Goal: Task Accomplishment & Management: Use online tool/utility

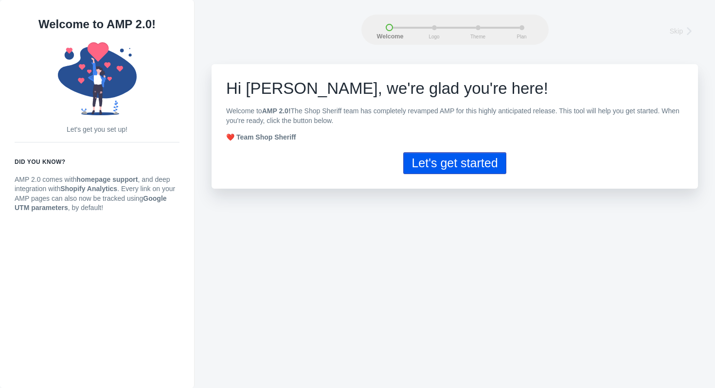
click at [449, 165] on button "Let's get started" at bounding box center [454, 163] width 103 height 22
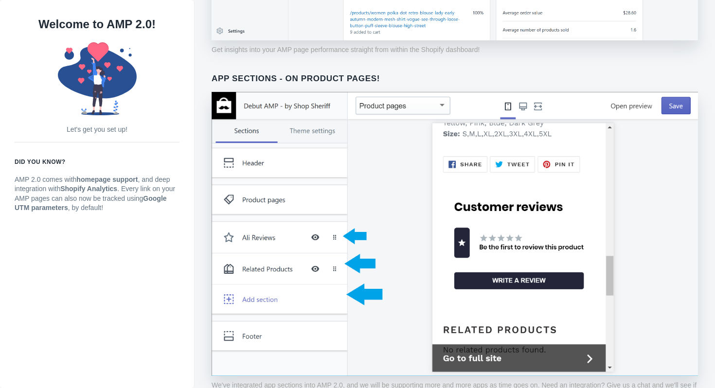
scroll to position [747, 0]
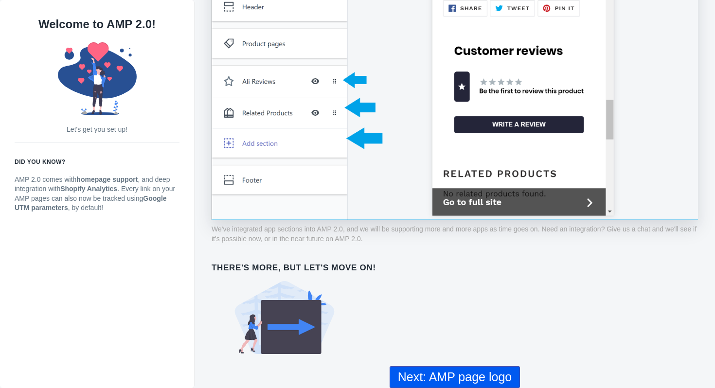
click at [429, 384] on button "Next: AMP page logo" at bounding box center [455, 377] width 130 height 22
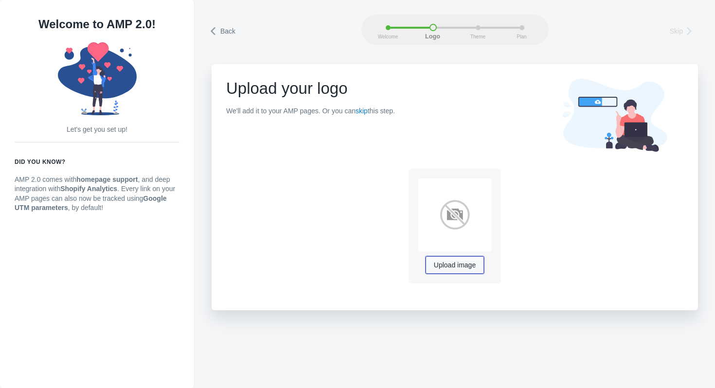
click at [451, 264] on span "Upload image" at bounding box center [455, 266] width 42 height 8
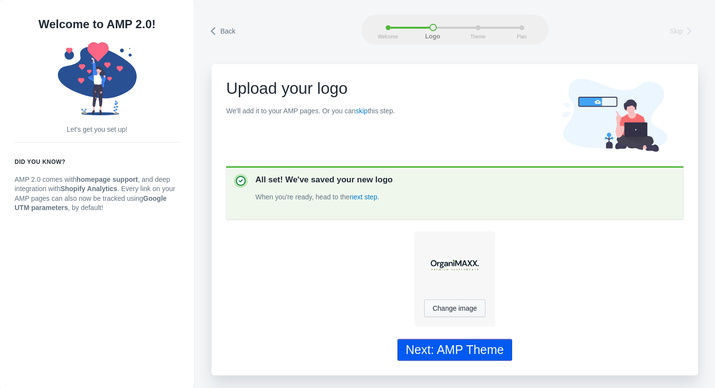
click at [434, 343] on div "Next: AMP Theme" at bounding box center [455, 350] width 98 height 14
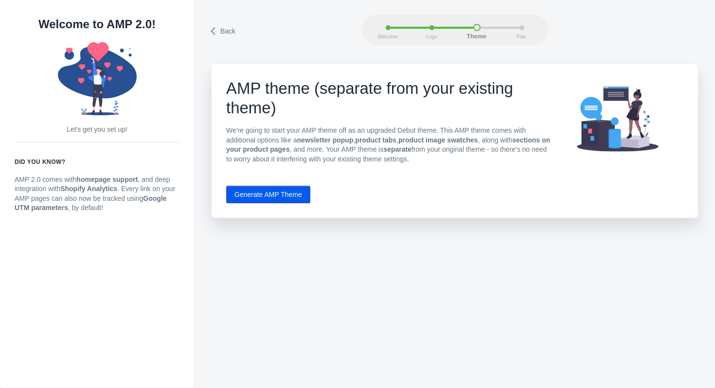
click at [295, 197] on button "Generate AMP Theme" at bounding box center [268, 195] width 84 height 18
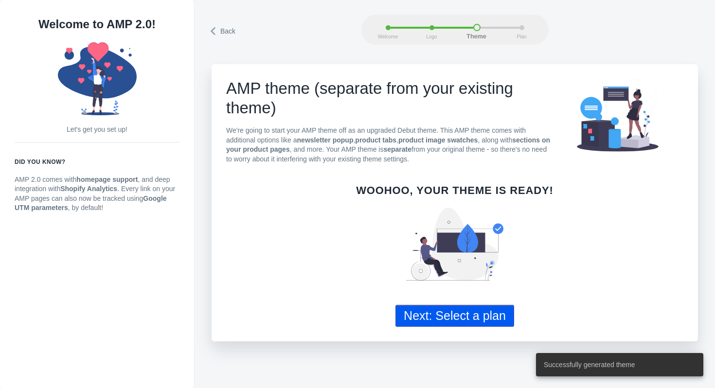
click at [430, 320] on button "Next: Select a plan" at bounding box center [455, 316] width 119 height 22
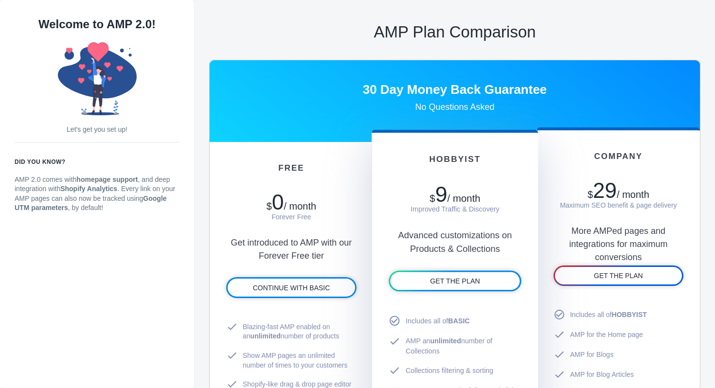
scroll to position [486, 0]
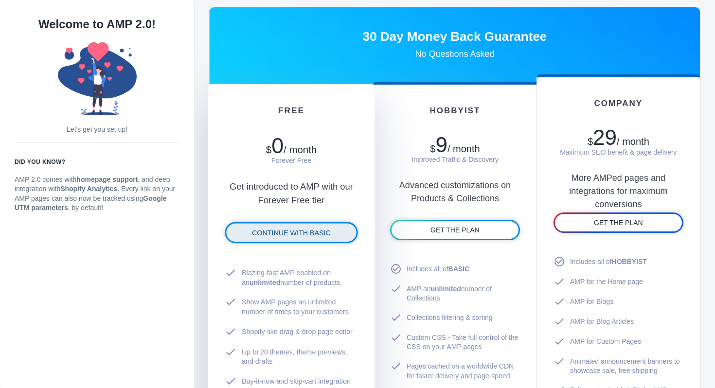
click at [293, 230] on span "CONTINUE WITH BASIC" at bounding box center [291, 233] width 79 height 8
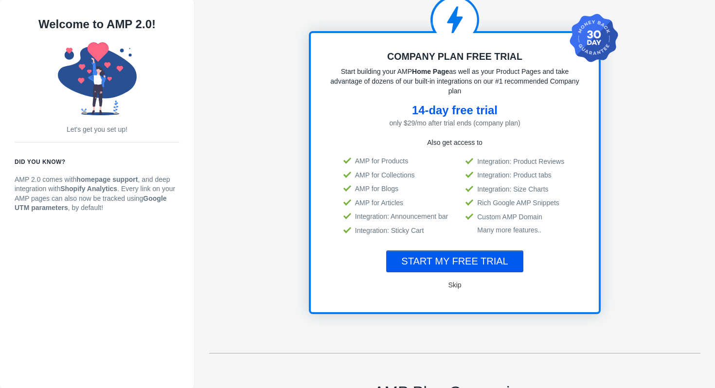
scroll to position [1, 0]
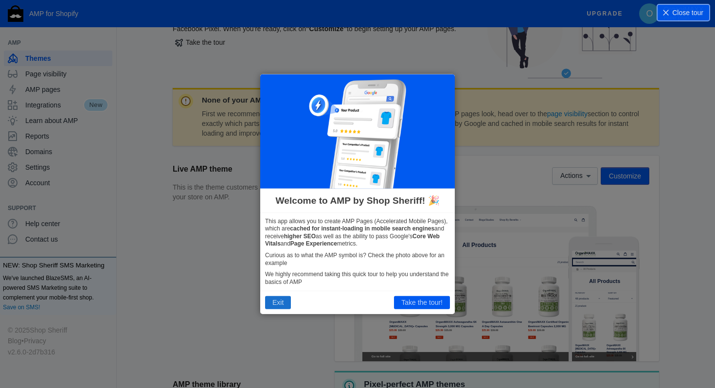
scroll to position [77, 0]
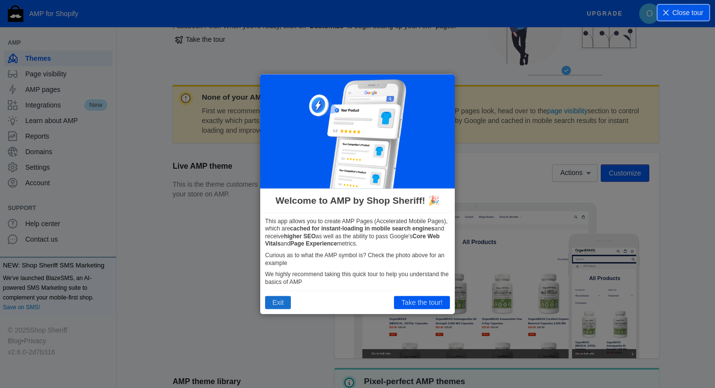
click at [280, 305] on button "Exit" at bounding box center [278, 302] width 26 height 13
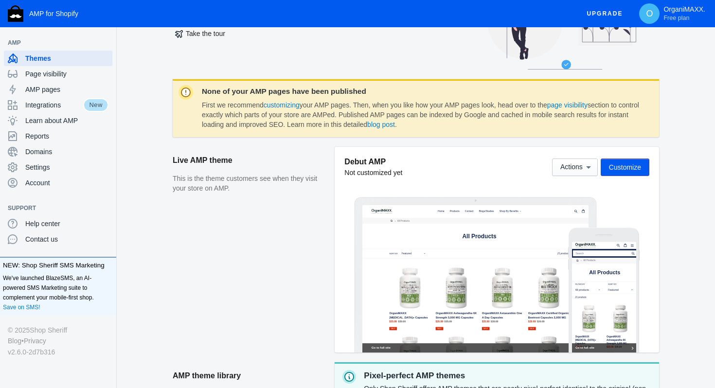
scroll to position [84, 0]
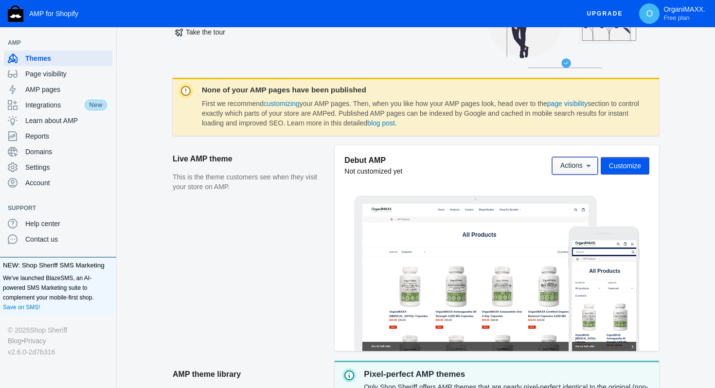
click at [584, 165] on icon at bounding box center [589, 166] width 10 height 10
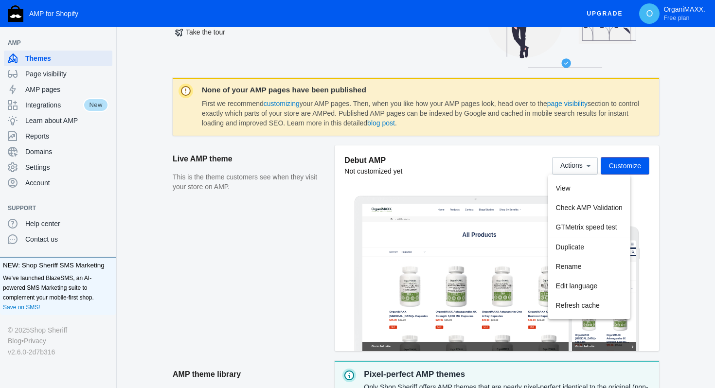
click at [679, 164] on div at bounding box center [357, 194] width 715 height 388
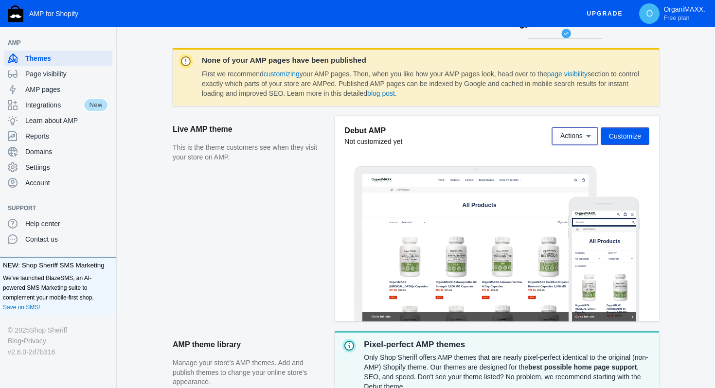
scroll to position [137, 0]
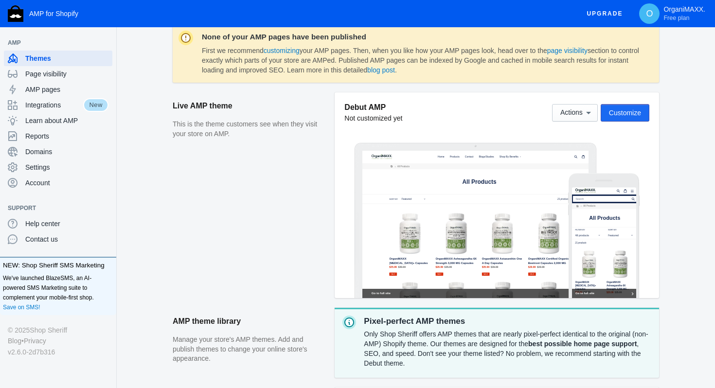
click at [612, 110] on span "Customize" at bounding box center [625, 113] width 32 height 8
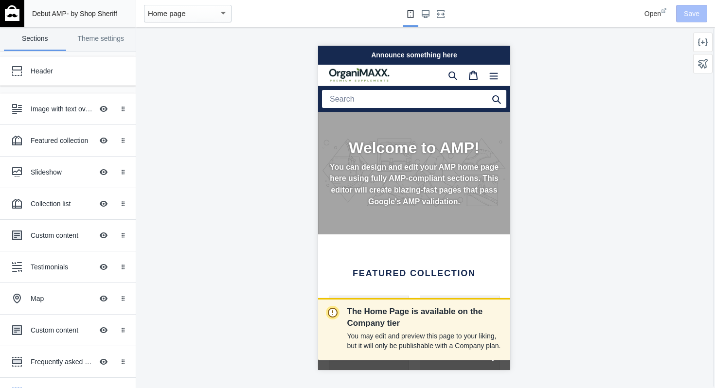
scroll to position [0, 171]
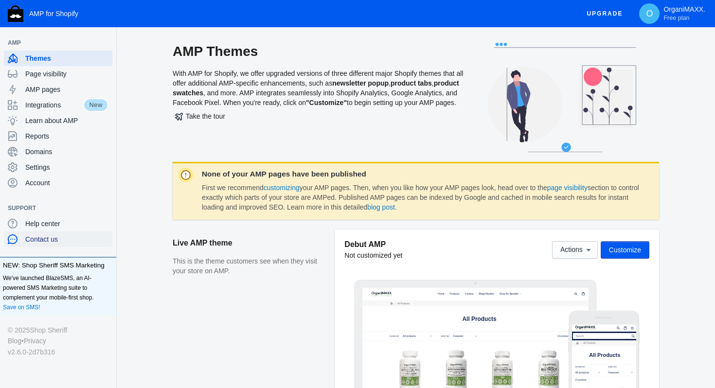
click at [44, 241] on span "Contact us" at bounding box center [66, 240] width 83 height 10
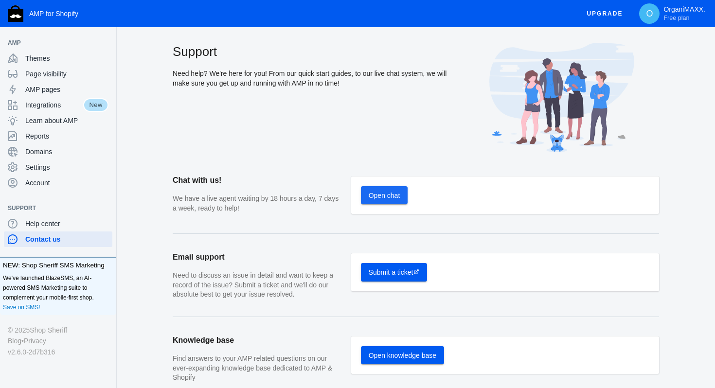
click at [382, 197] on span "Open chat" at bounding box center [385, 196] width 32 height 8
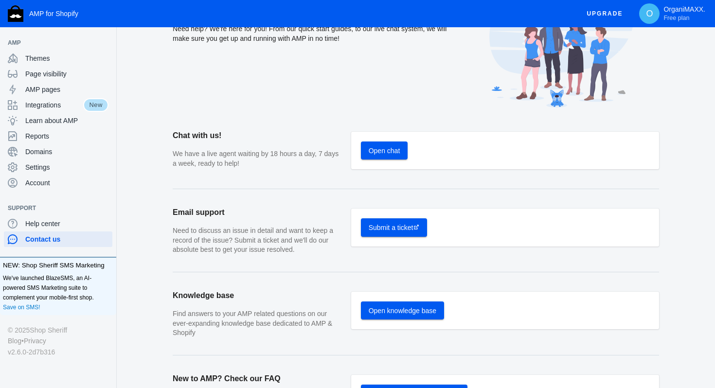
scroll to position [49, 0]
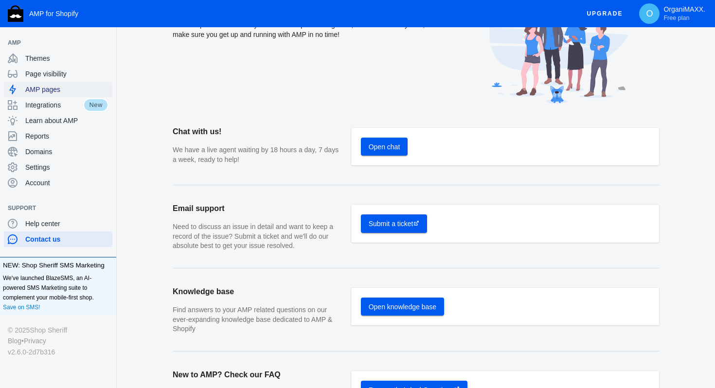
click at [63, 92] on span "AMP pages" at bounding box center [66, 90] width 83 height 10
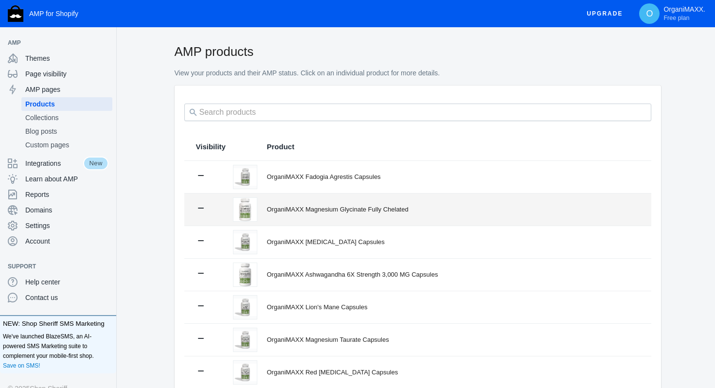
click at [411, 214] on div "OrganiMAXX Magnesium Glycinate Fully Chelated" at bounding box center [453, 210] width 373 height 10
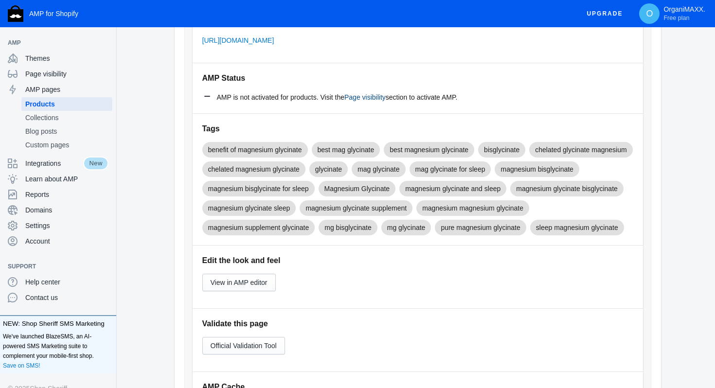
scroll to position [143, 0]
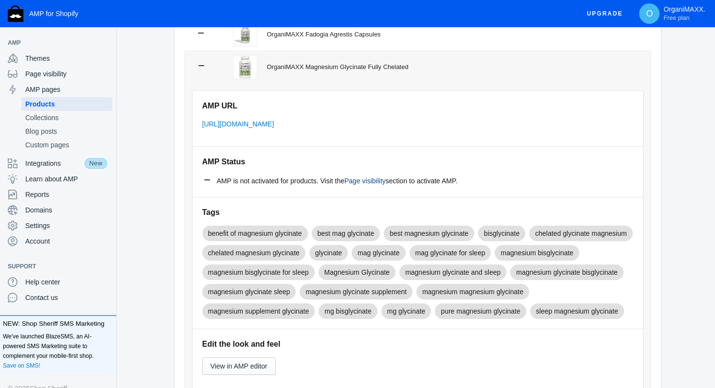
click at [375, 179] on link "Page visibility" at bounding box center [365, 181] width 41 height 8
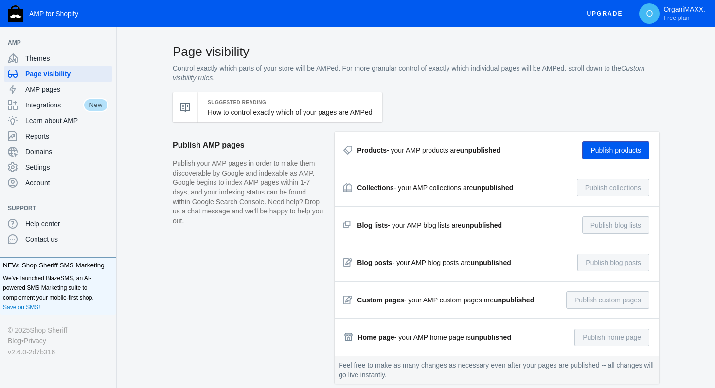
click at [594, 151] on button "Publish products" at bounding box center [616, 151] width 67 height 18
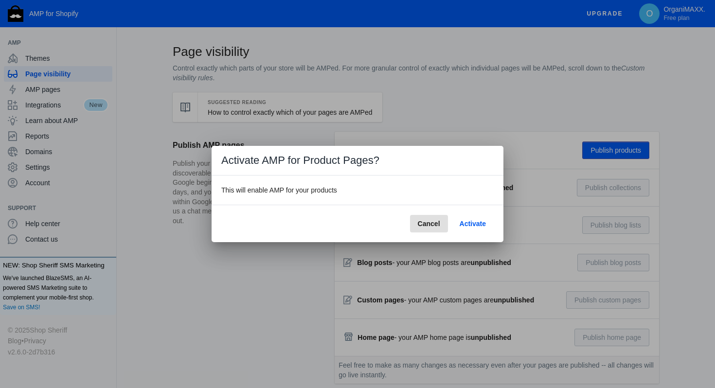
click at [471, 222] on span "Activate" at bounding box center [473, 224] width 26 height 8
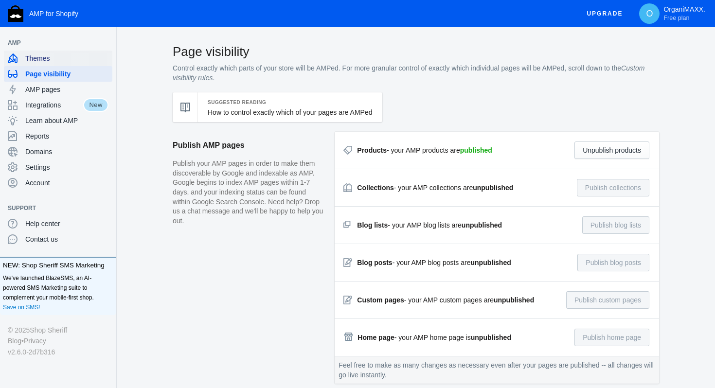
click at [63, 61] on span "Themes" at bounding box center [66, 59] width 83 height 10
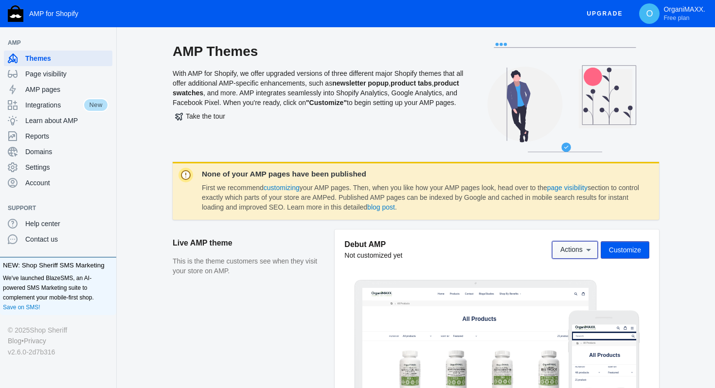
click at [578, 254] on button "Actions" at bounding box center [575, 250] width 46 height 18
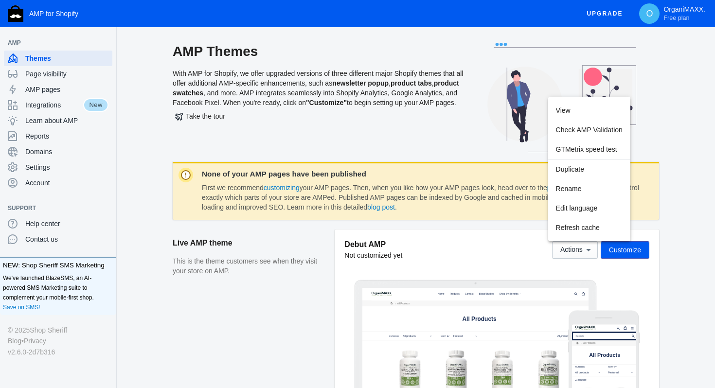
click at [674, 138] on div at bounding box center [357, 194] width 715 height 388
